Goal: Transaction & Acquisition: Purchase product/service

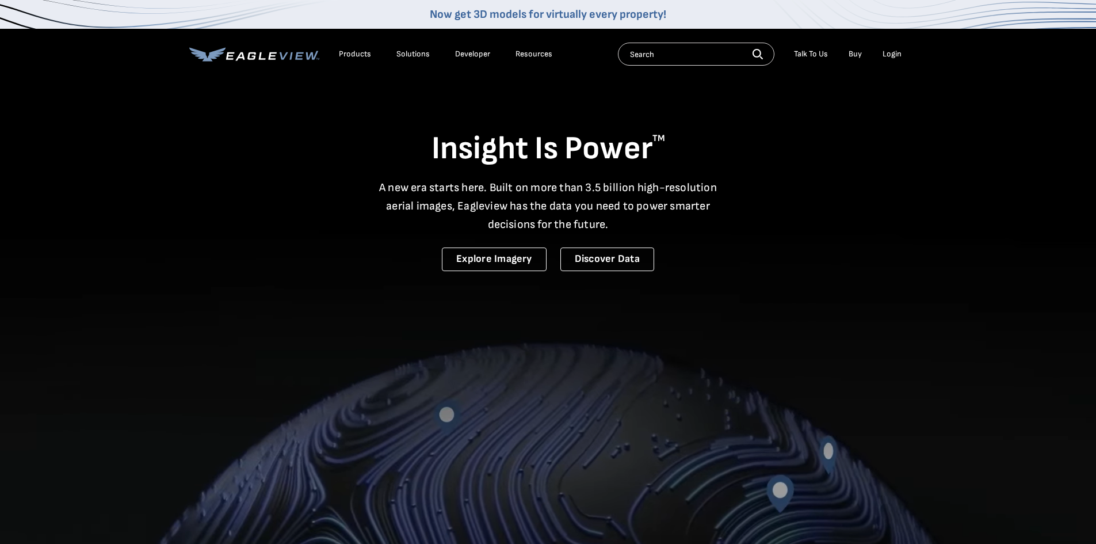
click at [894, 56] on div "Login" at bounding box center [892, 54] width 19 height 10
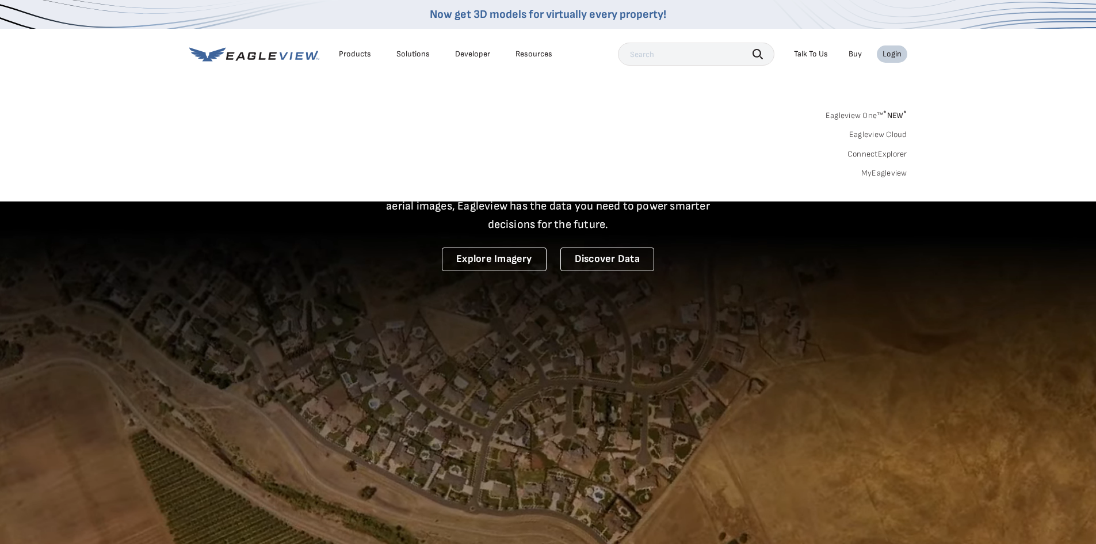
click at [871, 175] on link "MyEagleview" at bounding box center [885, 173] width 46 height 10
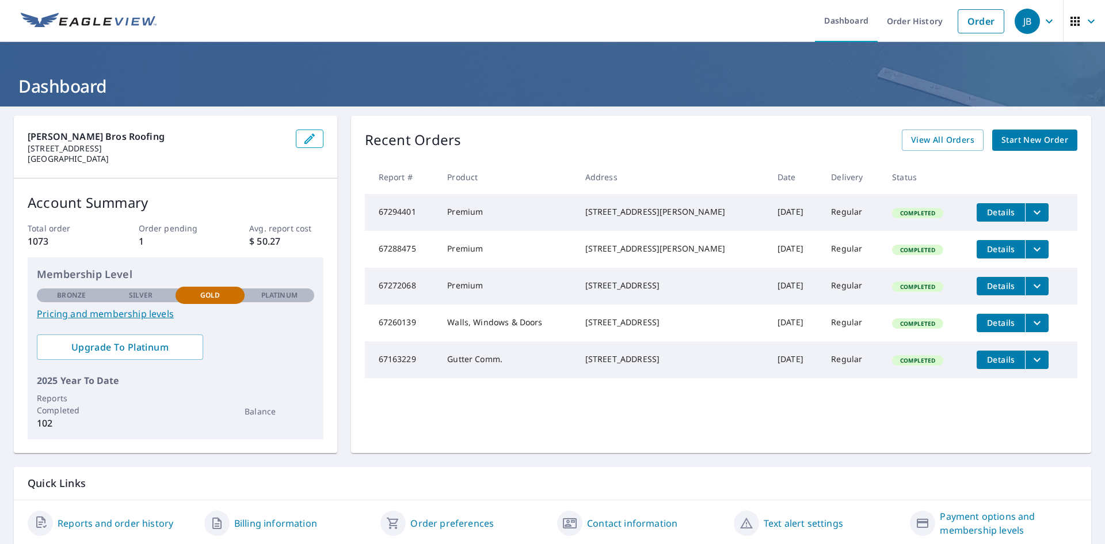
click at [1014, 141] on span "Start New Order" at bounding box center [1034, 140] width 67 height 14
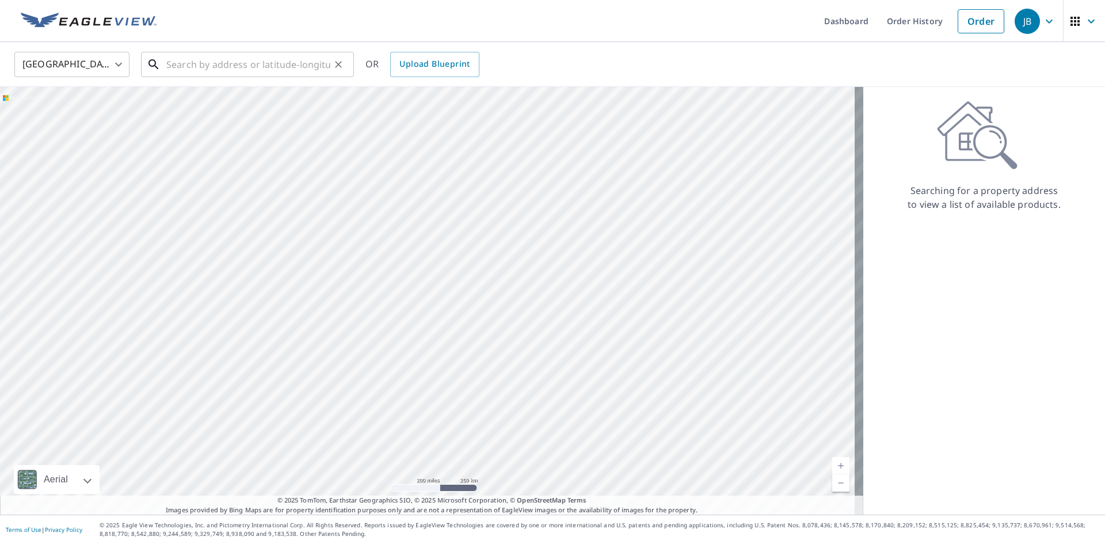
click at [242, 54] on input "text" at bounding box center [248, 64] width 164 height 32
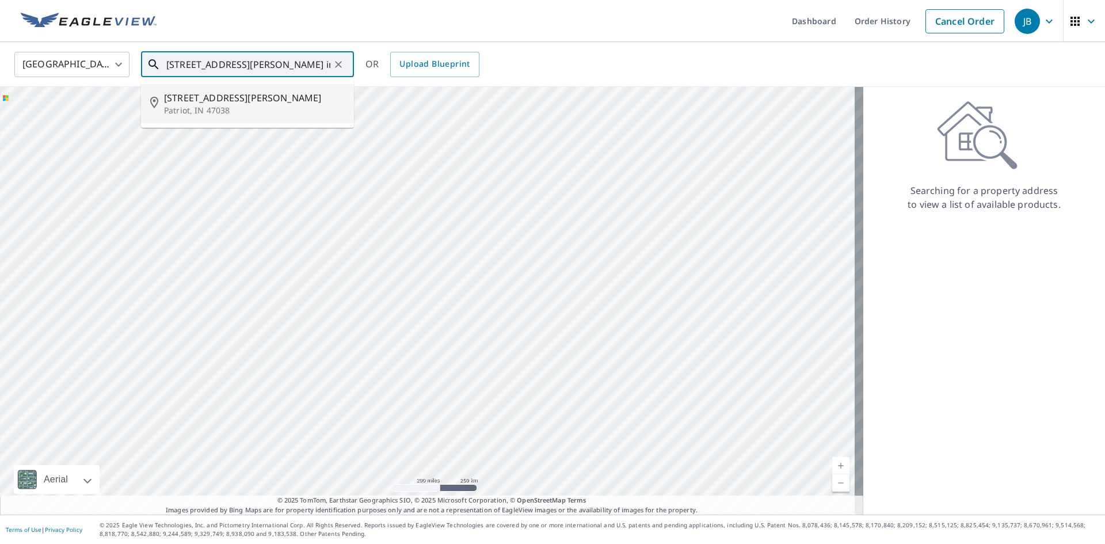
click at [252, 97] on span "18326 Burnett Rd" at bounding box center [254, 98] width 181 height 14
type input "18326 Burnett Rd Patriot, IN 47038"
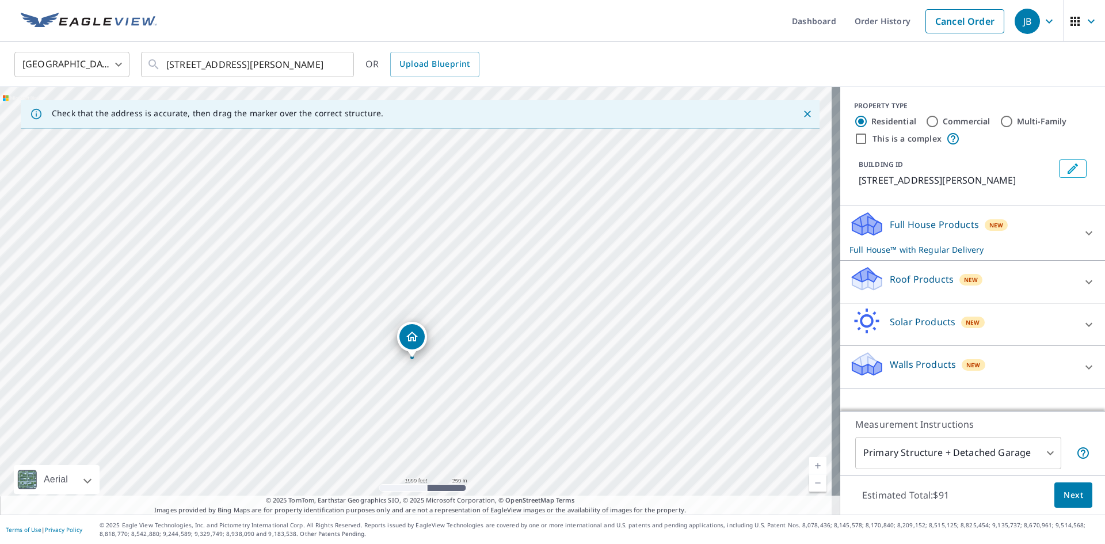
drag, startPoint x: 311, startPoint y: 224, endPoint x: 309, endPoint y: 297, distance: 73.1
click at [309, 297] on div "18326 Burnett Rd Patriot, IN 47038" at bounding box center [420, 301] width 840 height 428
drag, startPoint x: 394, startPoint y: 199, endPoint x: 395, endPoint y: 363, distance: 164.0
click at [395, 363] on div "18326 Burnett Rd Patriot, IN 47038" at bounding box center [420, 301] width 840 height 428
click at [364, 296] on div "18326 Burnett Rd Patriot, IN 47038" at bounding box center [420, 301] width 840 height 428
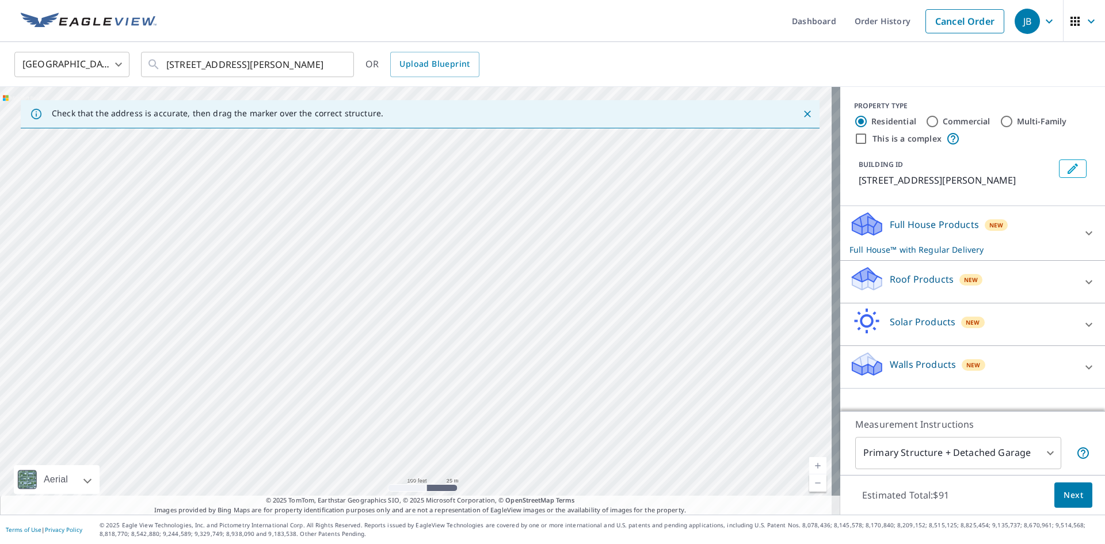
drag, startPoint x: 380, startPoint y: 380, endPoint x: 402, endPoint y: 92, distance: 289.2
click at [402, 92] on div "18326 Burnett Rd Patriot, IN 47038" at bounding box center [420, 301] width 840 height 428
drag, startPoint x: 402, startPoint y: 206, endPoint x: 431, endPoint y: 331, distance: 128.2
click at [431, 331] on div "18326 Burnett Rd Patriot, IN 47038" at bounding box center [420, 301] width 840 height 428
drag, startPoint x: 426, startPoint y: 189, endPoint x: 420, endPoint y: 321, distance: 132.0
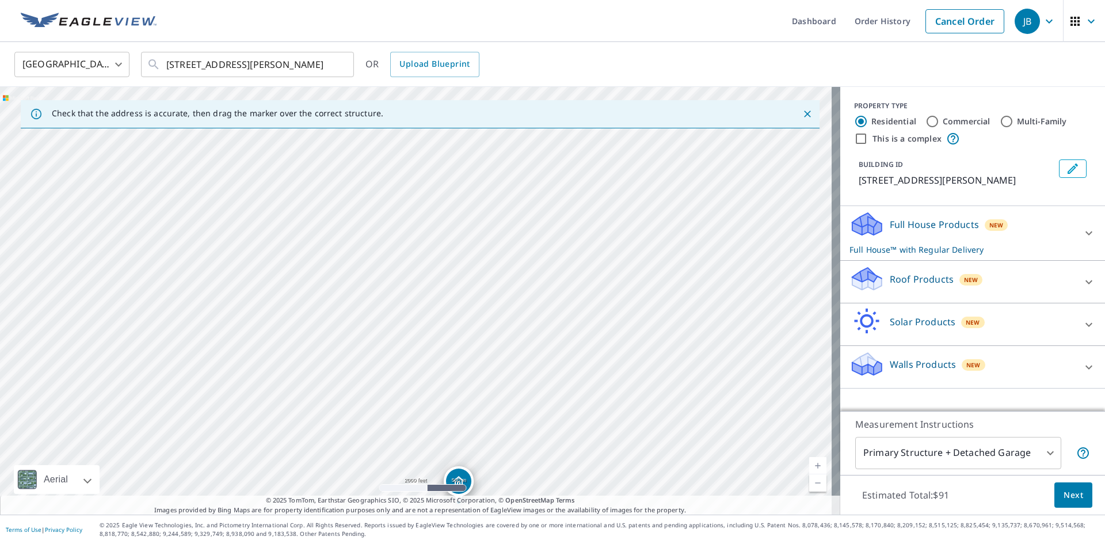
click at [420, 321] on div "18326 Burnett Rd Patriot, IN 47038" at bounding box center [420, 301] width 840 height 428
drag, startPoint x: 426, startPoint y: 447, endPoint x: 375, endPoint y: 227, distance: 225.2
click at [370, 238] on div "18326 Burnett Rd Patriot, IN 47038" at bounding box center [420, 301] width 840 height 428
drag, startPoint x: 513, startPoint y: 332, endPoint x: 499, endPoint y: 255, distance: 78.5
click at [499, 255] on div "18326 Burnett Rd Patriot, IN 47038" at bounding box center [420, 301] width 840 height 428
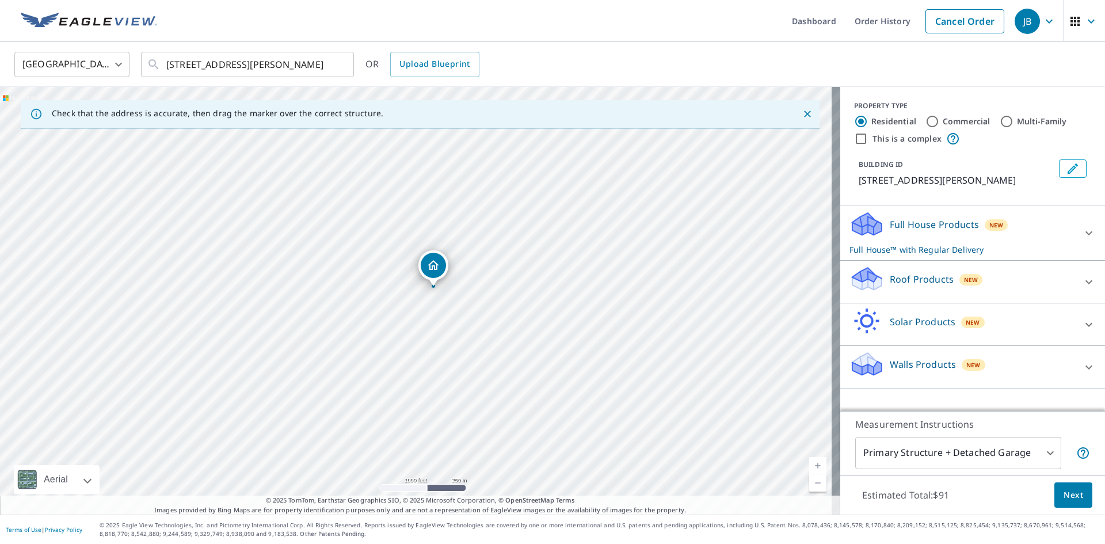
drag, startPoint x: 481, startPoint y: 428, endPoint x: 439, endPoint y: 218, distance: 214.2
click at [439, 218] on div "18326 Burnett Rd Patriot, IN 47038" at bounding box center [420, 301] width 840 height 428
drag, startPoint x: 456, startPoint y: 205, endPoint x: 450, endPoint y: 296, distance: 91.1
click at [450, 296] on div "18326 Burnett Rd Patriot, IN 47038" at bounding box center [420, 301] width 840 height 428
click at [954, 228] on p "Full House Products" at bounding box center [934, 225] width 89 height 14
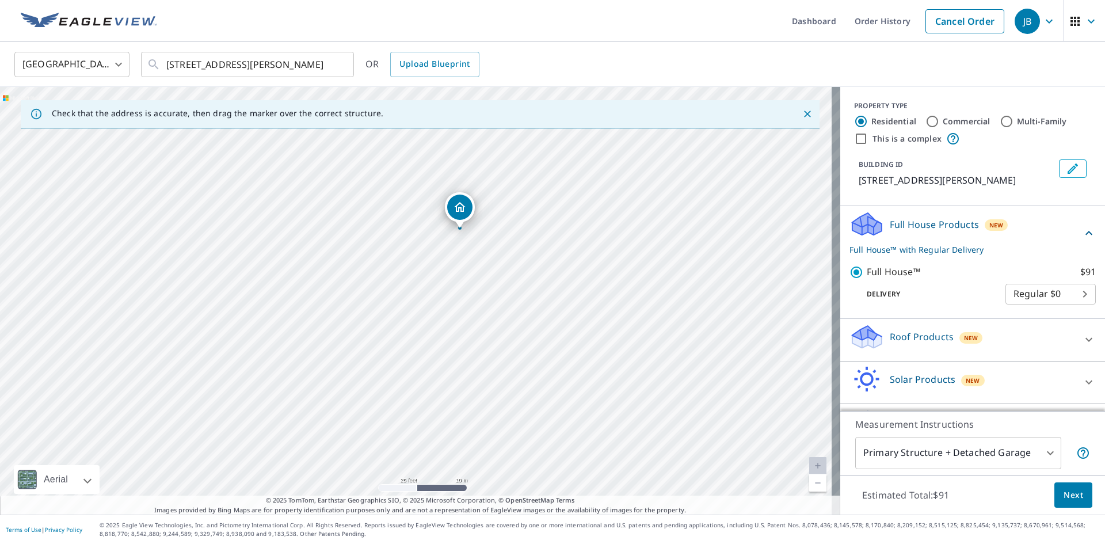
click at [1082, 229] on icon at bounding box center [1089, 233] width 14 height 14
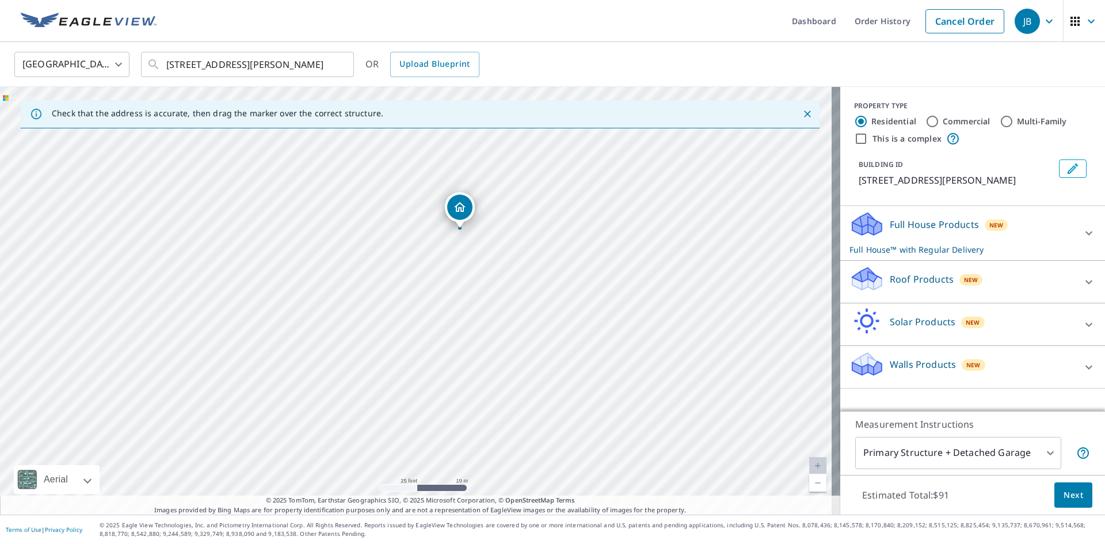
click at [907, 245] on p "Full House™ with Regular Delivery" at bounding box center [963, 249] width 226 height 12
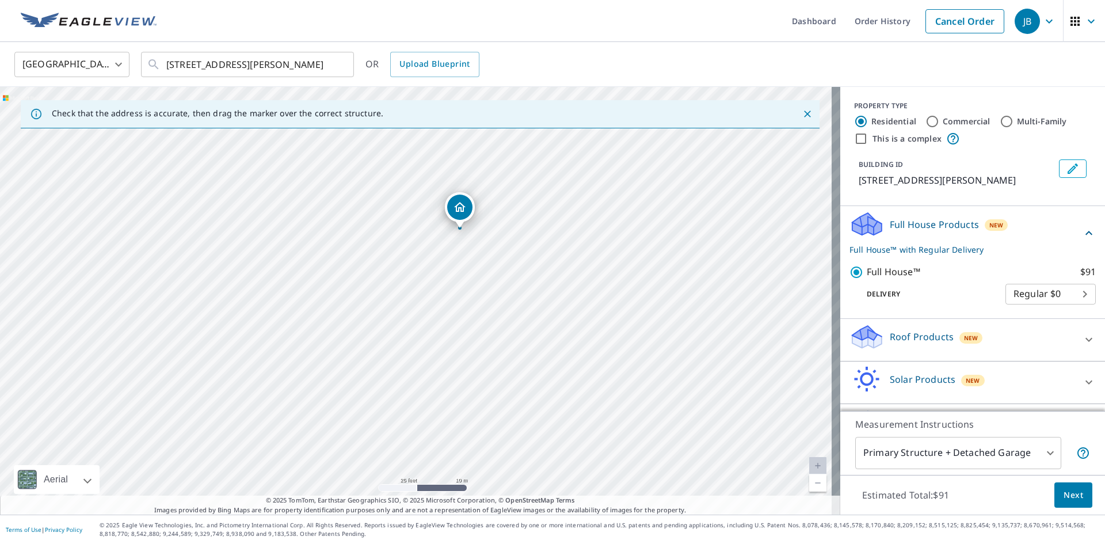
click at [1039, 457] on body "JB JB Dashboard Order History Cancel Order JB United States US ​ 18326 Burnett …" at bounding box center [552, 272] width 1105 height 544
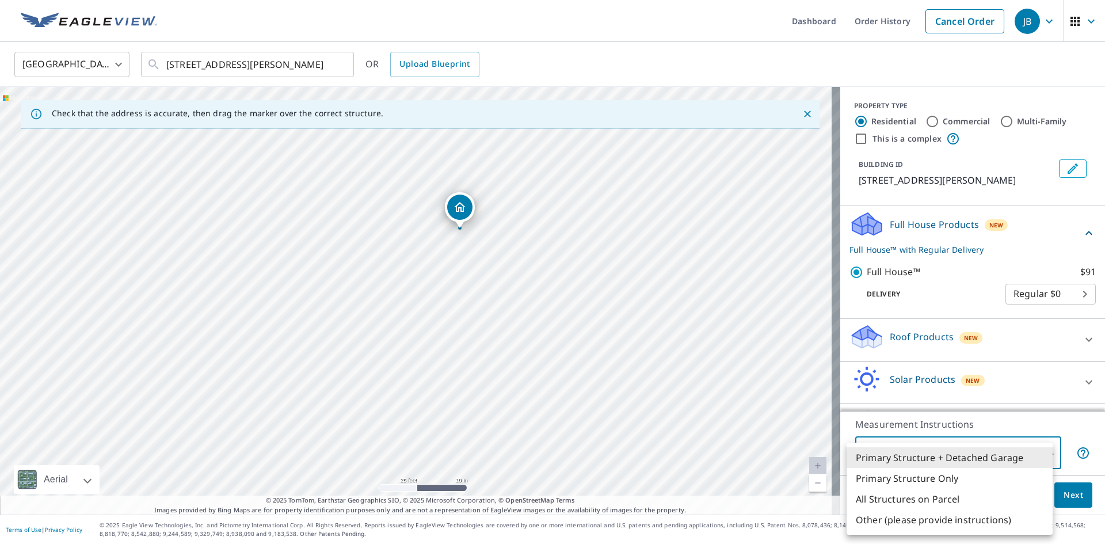
click at [939, 474] on li "Primary Structure Only" at bounding box center [950, 478] width 206 height 21
type input "2"
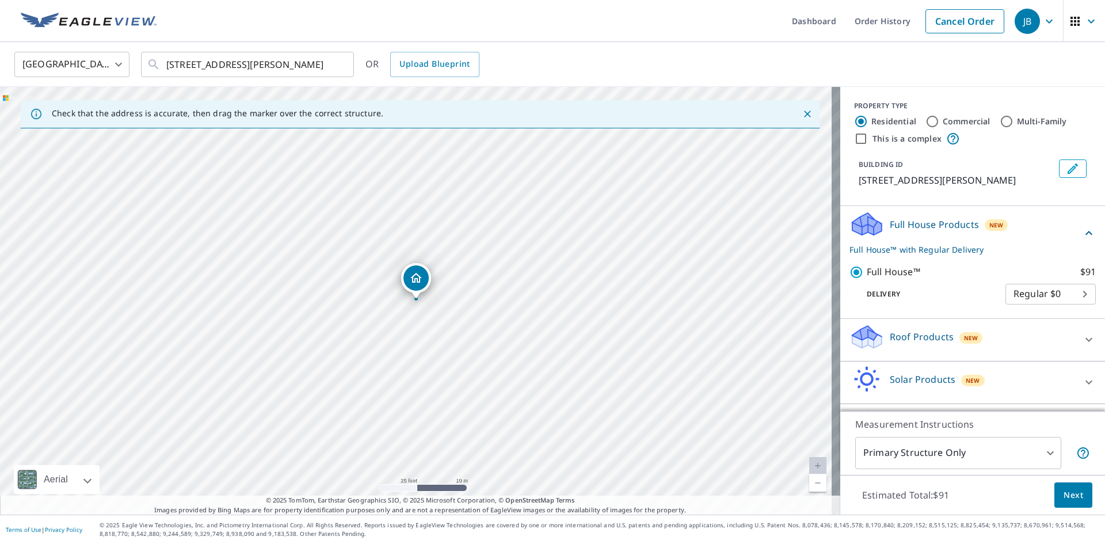
click at [920, 344] on div "Roof Products New" at bounding box center [963, 339] width 226 height 33
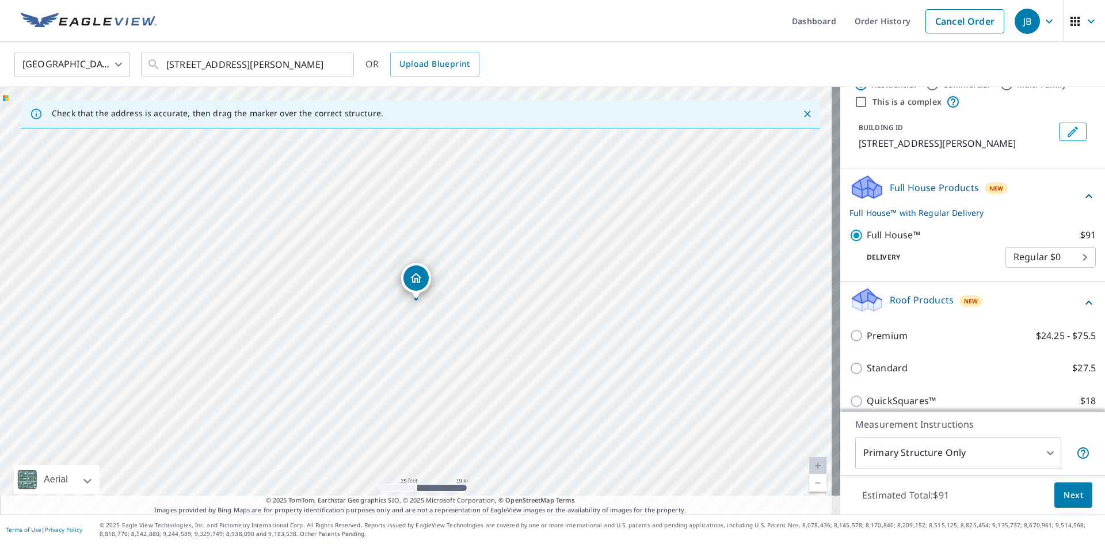
scroll to position [58, 0]
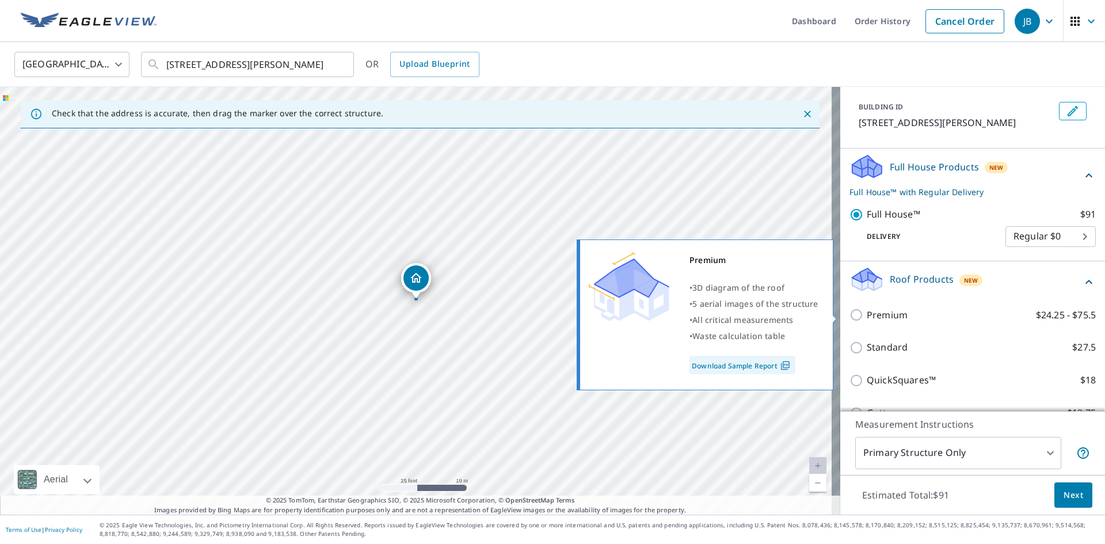
click at [867, 317] on p "Premium" at bounding box center [887, 315] width 41 height 14
click at [859, 317] on input "Premium $24.25 - $75.5" at bounding box center [858, 315] width 17 height 14
checkbox input "true"
checkbox input "false"
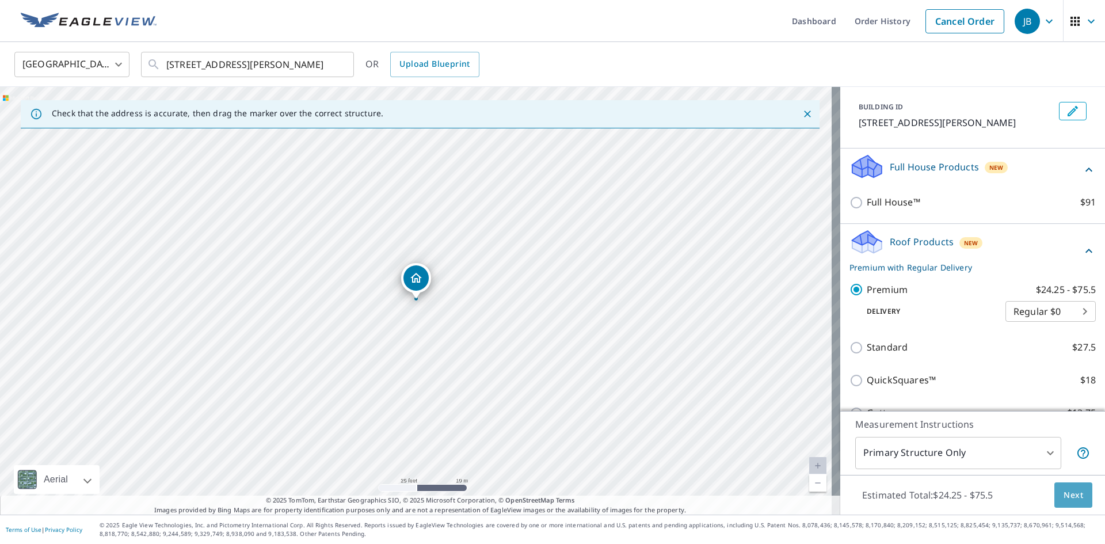
click at [1077, 501] on button "Next" at bounding box center [1073, 495] width 38 height 26
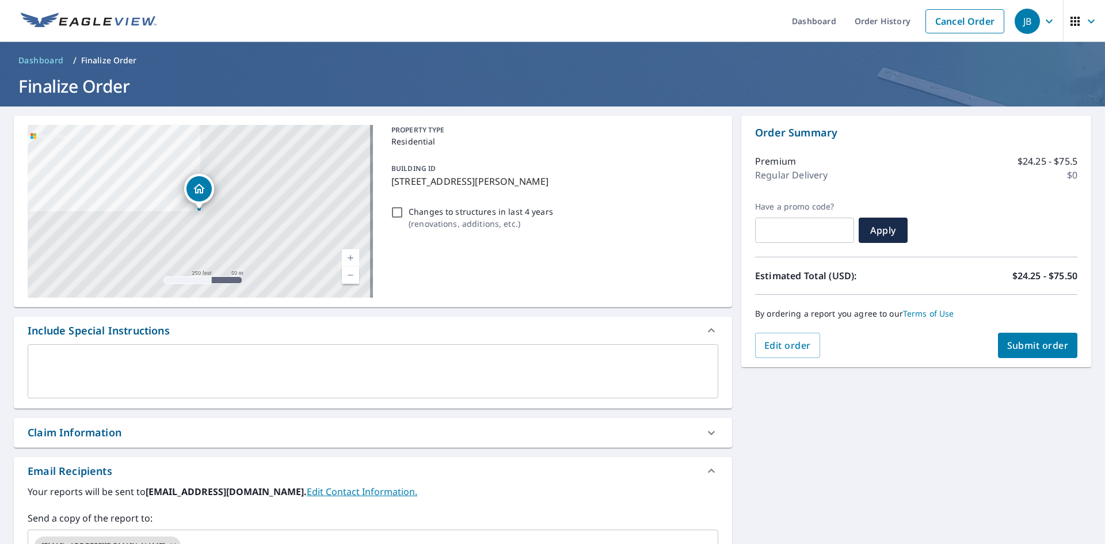
click at [1048, 342] on span "Submit order" at bounding box center [1038, 345] width 62 height 13
